Goal: Information Seeking & Learning: Compare options

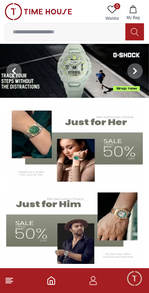
click at [107, 134] on img at bounding box center [74, 144] width 137 height 76
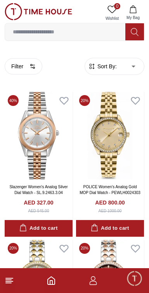
click at [12, 285] on icon at bounding box center [9, 280] width 9 height 9
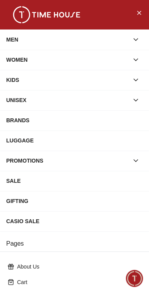
click at [61, 227] on div "CASIO SALE" at bounding box center [74, 221] width 137 height 14
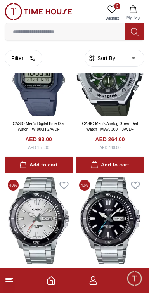
scroll to position [273, 0]
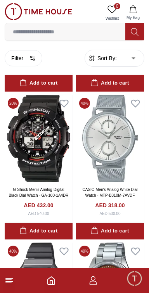
scroll to position [1981, 0]
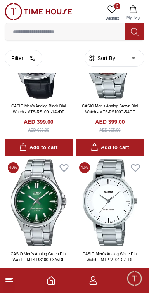
scroll to position [5471, 0]
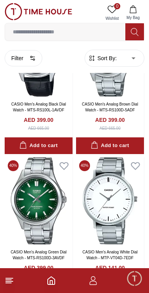
scroll to position [4365, 0]
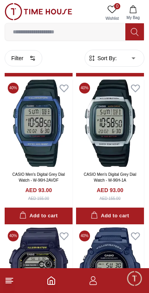
click at [20, 284] on footer at bounding box center [74, 280] width 149 height 25
click at [11, 282] on icon at bounding box center [9, 280] width 9 height 9
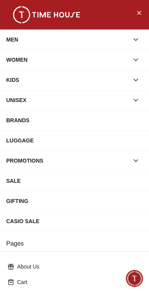
click at [39, 42] on div "MEN" at bounding box center [67, 40] width 123 height 14
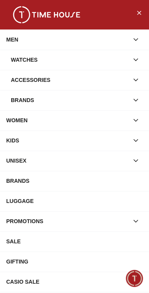
click at [137, 63] on icon "button" at bounding box center [136, 60] width 8 height 8
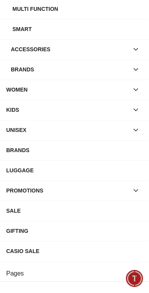
scroll to position [0, 0]
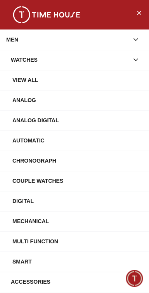
click at [139, 54] on button "button" at bounding box center [136, 60] width 14 height 14
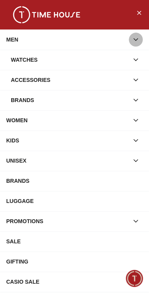
click at [135, 41] on icon "button" at bounding box center [136, 40] width 8 height 8
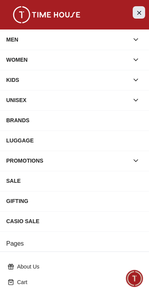
click at [141, 14] on icon "Close Menu" at bounding box center [139, 12] width 3 height 3
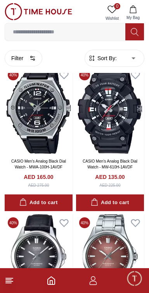
scroll to position [5265, 0]
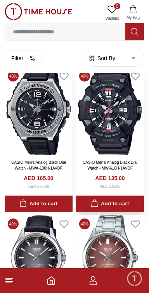
click at [112, 155] on img at bounding box center [110, 111] width 68 height 87
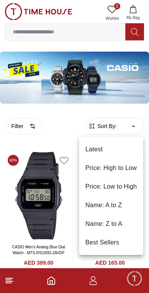
click at [121, 82] on div at bounding box center [74, 146] width 149 height 293
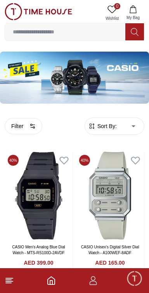
click at [117, 70] on img at bounding box center [74, 78] width 149 height 52
click at [108, 75] on img at bounding box center [74, 78] width 149 height 52
click at [98, 84] on img at bounding box center [74, 78] width 149 height 52
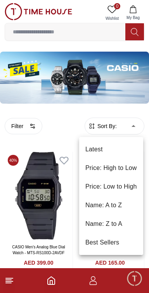
click at [131, 185] on li "Price: Low to High" at bounding box center [111, 187] width 64 height 19
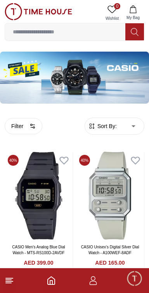
type input "*"
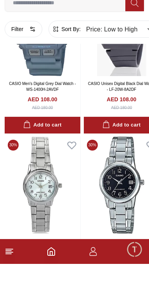
scroll to position [3088, 0]
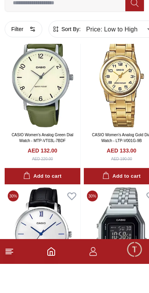
scroll to position [6118, 0]
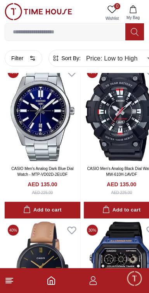
scroll to position [6715, 0]
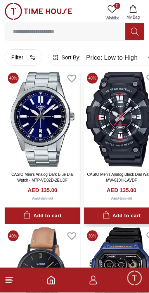
click at [123, 98] on img at bounding box center [122, 119] width 76 height 98
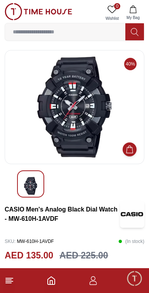
click at [98, 106] on img at bounding box center [74, 107] width 127 height 101
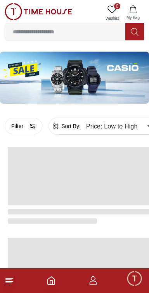
scroll to position [1365, 0]
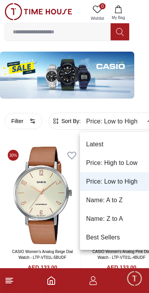
click at [127, 126] on div at bounding box center [74, 146] width 149 height 293
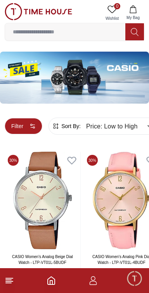
click at [20, 134] on button "Filter" at bounding box center [24, 126] width 38 height 16
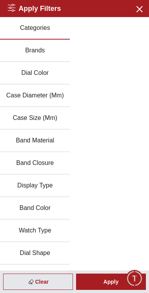
click at [19, 9] on h2 "Apply Filters" at bounding box center [34, 8] width 53 height 11
click at [19, 6] on h2 "Apply Filters" at bounding box center [34, 8] width 53 height 11
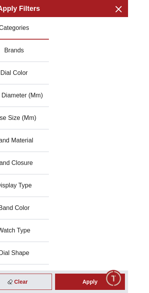
click at [149, 7] on div "Apply Filters Close menu" at bounding box center [74, 8] width 149 height 17
click at [144, 7] on icon "button" at bounding box center [139, 9] width 10 height 10
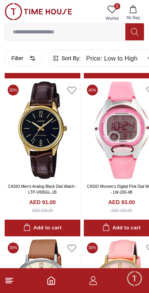
click at [136, 54] on body "100% Genuine products with International Warranty Shop From [GEOGRAPHIC_DATA] |…" at bounding box center [74, 201] width 149 height 3386
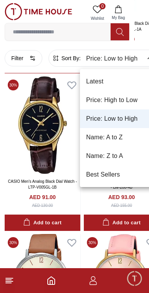
click at [93, 119] on li "Price: Low to High" at bounding box center [118, 119] width 76 height 19
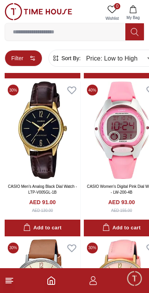
click at [17, 58] on button "Filter" at bounding box center [24, 58] width 38 height 16
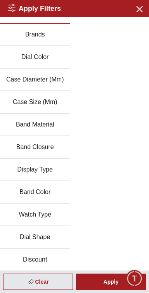
scroll to position [0, 0]
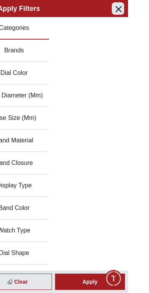
click at [145, 14] on button "Close menu" at bounding box center [139, 8] width 12 height 12
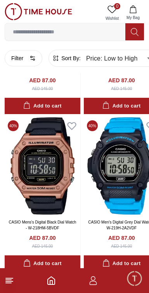
scroll to position [1130, 0]
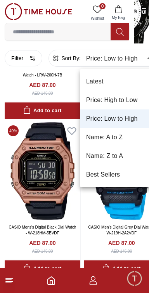
click at [135, 122] on li "Price: Low to High" at bounding box center [118, 119] width 76 height 19
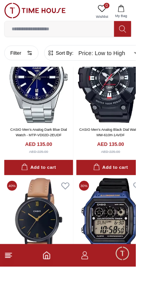
scroll to position [2009, 0]
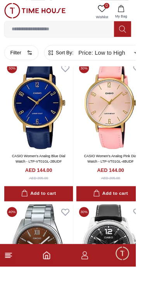
scroll to position [4049, 0]
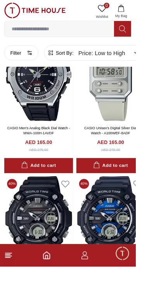
scroll to position [6908, 0]
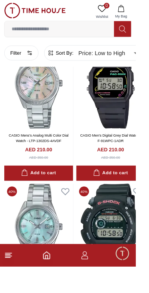
scroll to position [9276, 0]
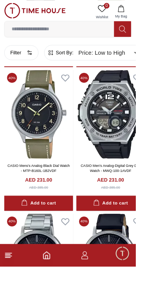
scroll to position [10856, 0]
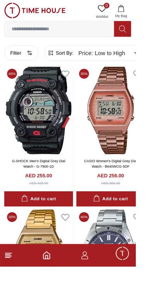
scroll to position [12456, 0]
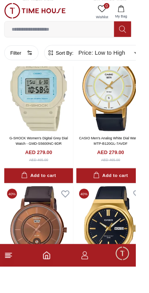
scroll to position [14080, 0]
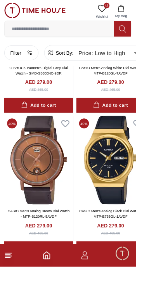
scroll to position [14121, 0]
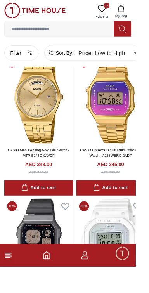
scroll to position [17148, 0]
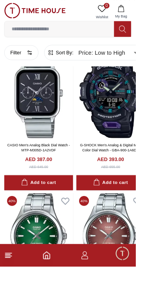
scroll to position [18752, 0]
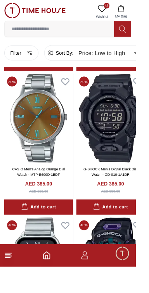
scroll to position [18252, 0]
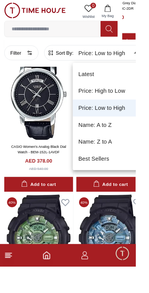
click at [139, 78] on li "Latest" at bounding box center [118, 81] width 76 height 19
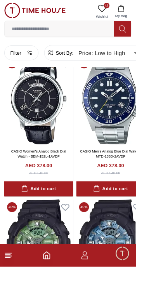
click at [139, 82] on li "Latest" at bounding box center [117, 76] width 57 height 10
type input "*"
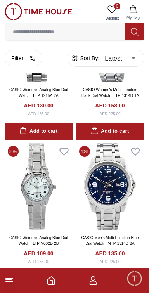
scroll to position [465, 0]
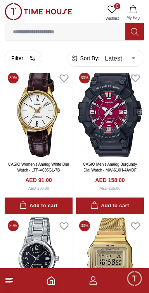
scroll to position [2447, 0]
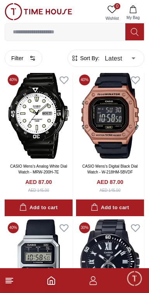
scroll to position [4077, 0]
click at [119, 99] on img at bounding box center [110, 114] width 68 height 87
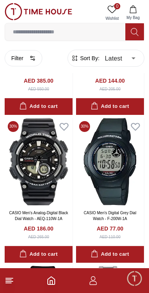
scroll to position [922, 0]
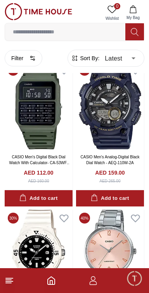
scroll to position [1716, 0]
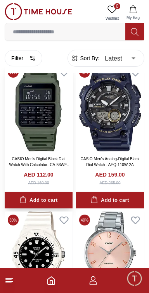
click at [58, 141] on img at bounding box center [39, 107] width 68 height 87
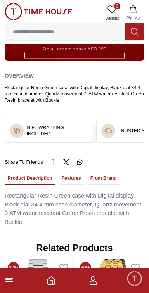
scroll to position [400, 0]
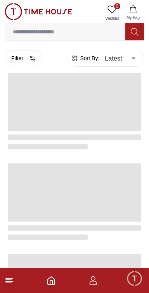
scroll to position [1395, 0]
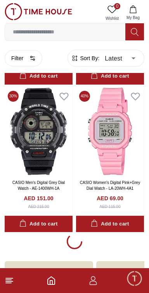
scroll to position [1445, 0]
